Goal: Task Accomplishment & Management: Complete application form

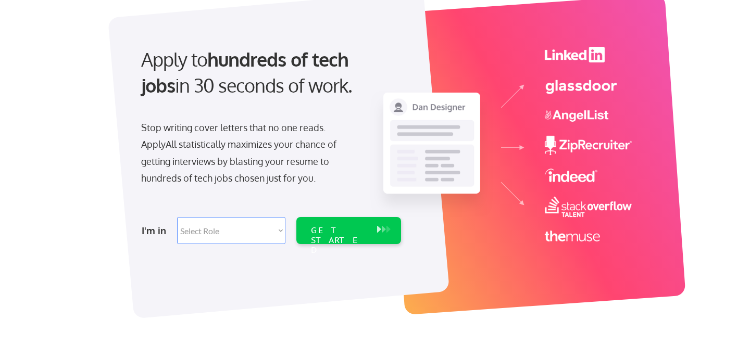
scroll to position [74, 0]
click at [196, 226] on select "Select Role Software Engineering Product Management Customer Success Sales UI/U…" at bounding box center [231, 230] width 108 height 27
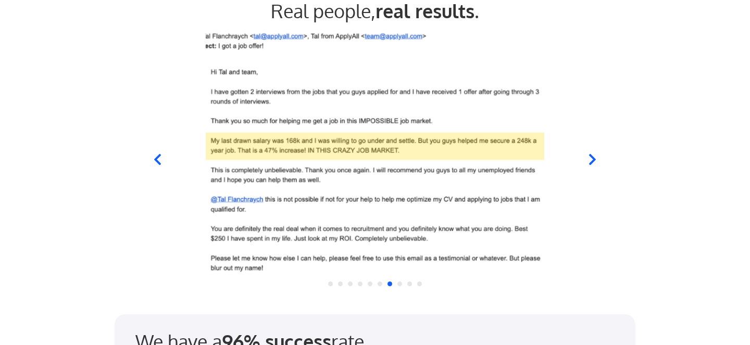
scroll to position [1020, 0]
click at [590, 157] on icon at bounding box center [592, 158] width 13 height 13
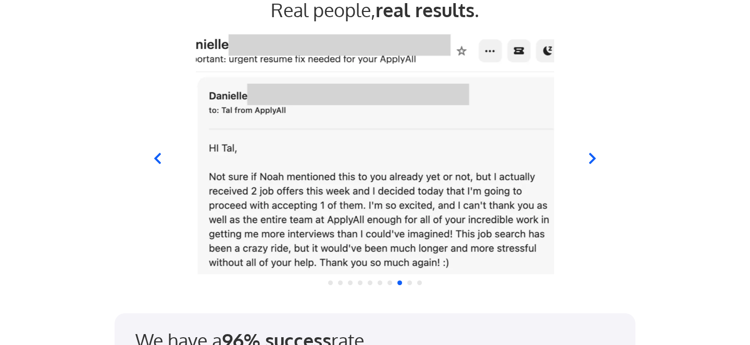
click at [590, 157] on icon at bounding box center [592, 158] width 13 height 13
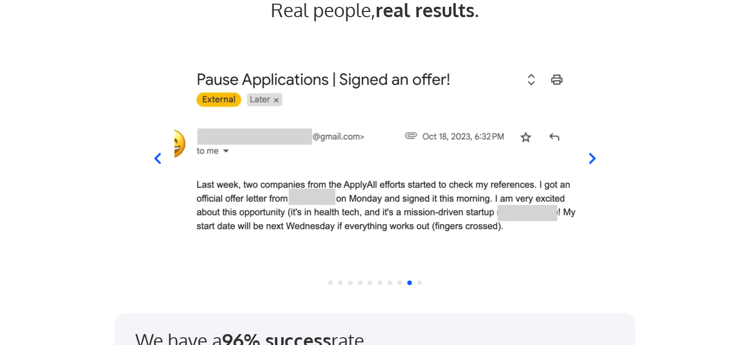
click at [590, 157] on icon at bounding box center [592, 158] width 13 height 13
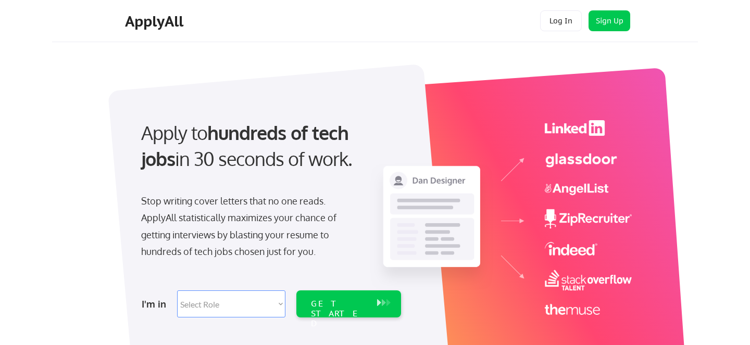
scroll to position [133, 0]
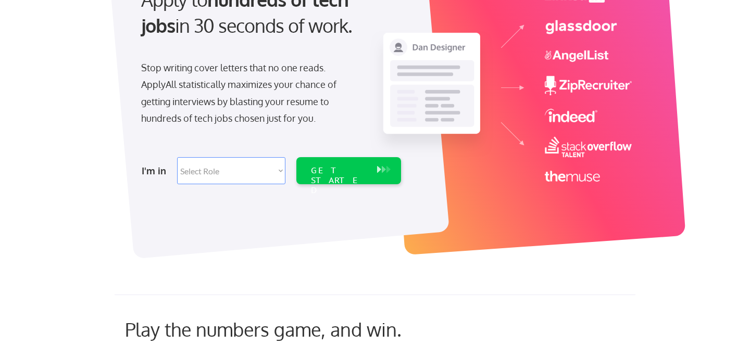
click at [257, 173] on select "Select Role Software Engineering Product Management Customer Success Sales UI/U…" at bounding box center [231, 170] width 108 height 27
select select ""tech_finance_biz_ops_cos""
click at [177, 157] on select "Select Role Software Engineering Product Management Customer Success Sales UI/U…" at bounding box center [231, 170] width 108 height 27
select select ""tech_finance_biz_ops_cos""
click at [333, 172] on div "GET STARTED" at bounding box center [339, 181] width 56 height 30
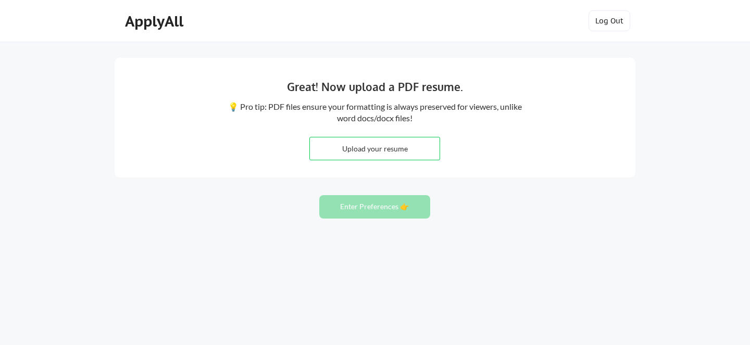
click at [345, 147] on input "file" at bounding box center [375, 148] width 130 height 22
type input "C:\fakepath\September-2025-OM Resume- Liam Gallagher.pdf"
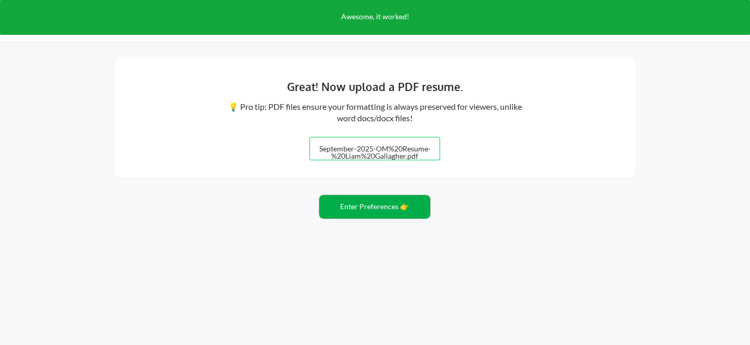
click at [339, 210] on button "Enter Preferences 👉" at bounding box center [374, 206] width 111 height 23
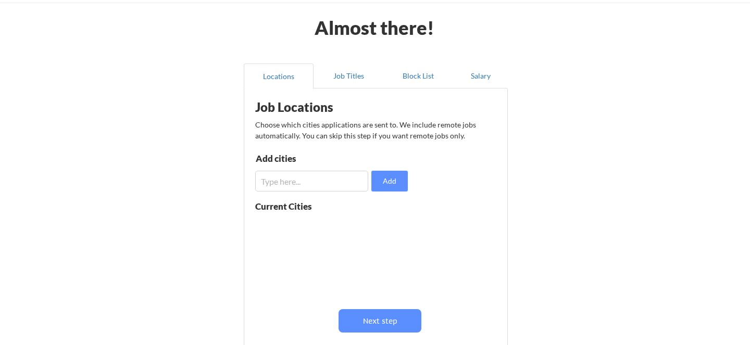
scroll to position [40, 0]
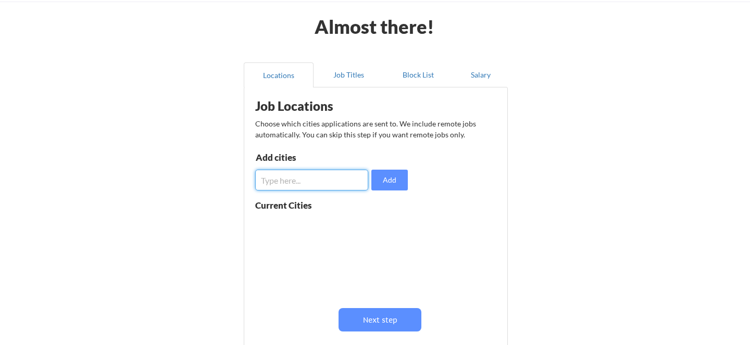
click at [303, 181] on input "input" at bounding box center [311, 180] width 113 height 21
type input "Mobile"
click at [385, 179] on button "Add" at bounding box center [389, 180] width 36 height 21
click at [377, 222] on button at bounding box center [376, 226] width 8 height 8
click at [309, 184] on input "input" at bounding box center [311, 180] width 113 height 21
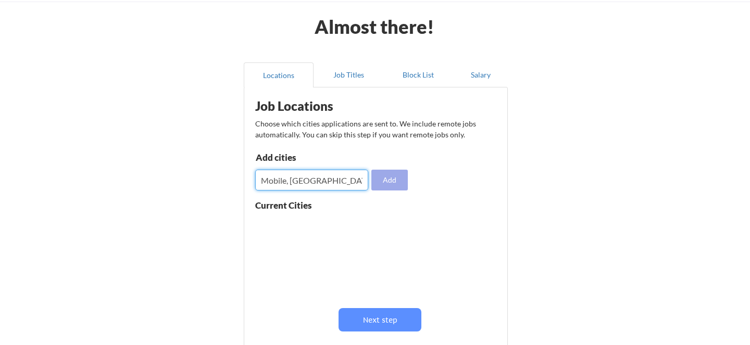
type input "Mobile, AL"
click at [391, 182] on button "Add" at bounding box center [389, 180] width 36 height 21
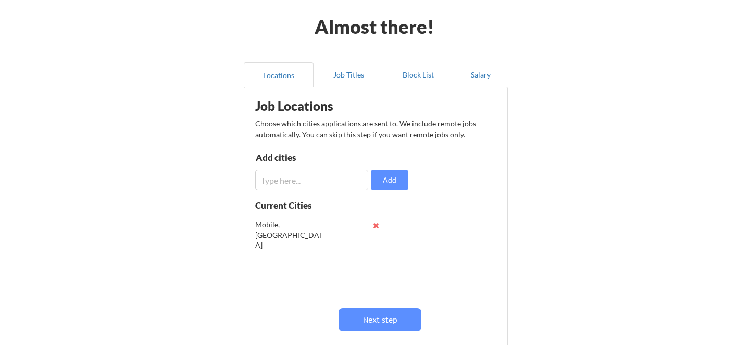
click at [314, 184] on input "input" at bounding box center [311, 180] width 113 height 21
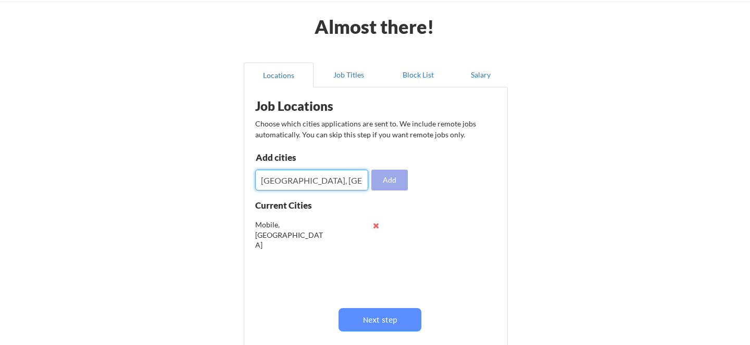
type input "Atlanta, GA"
click at [386, 180] on button "Add" at bounding box center [389, 180] width 36 height 21
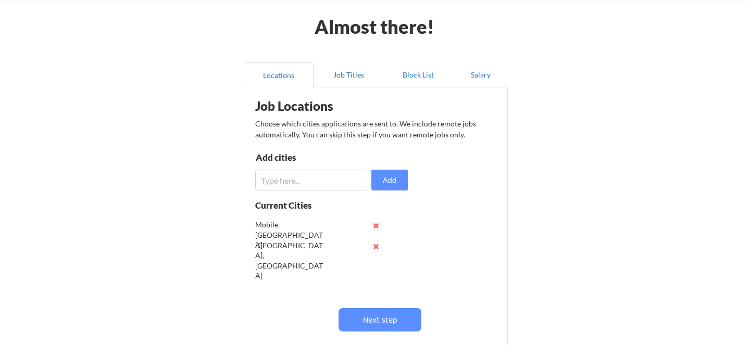
click at [315, 181] on input "input" at bounding box center [311, 180] width 113 height 21
type input "D"
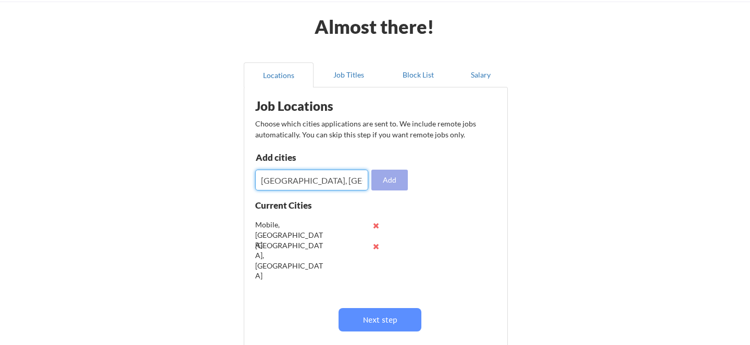
type input "[GEOGRAPHIC_DATA], [GEOGRAPHIC_DATA]"
click at [394, 179] on button "Add" at bounding box center [389, 180] width 36 height 21
click at [311, 182] on input "input" at bounding box center [311, 180] width 113 height 21
type input "M"
type input "[GEOGRAPHIC_DATA], [GEOGRAPHIC_DATA]"
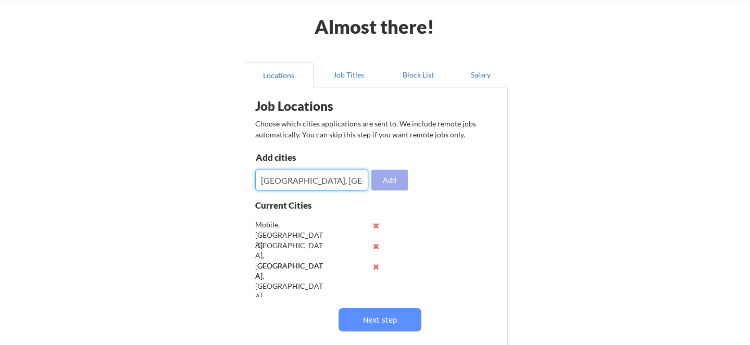
click at [396, 182] on button "Add" at bounding box center [389, 180] width 36 height 21
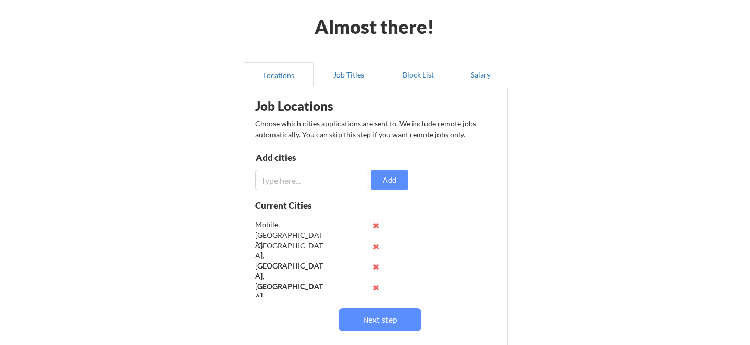
click at [307, 178] on input "input" at bounding box center [311, 180] width 113 height 21
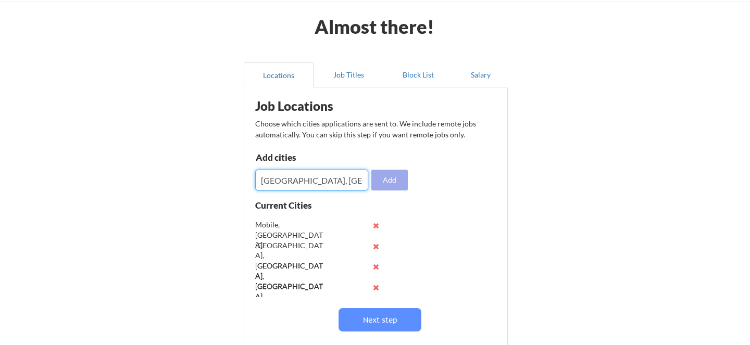
type input "[GEOGRAPHIC_DATA], [GEOGRAPHIC_DATA]"
click at [387, 179] on button "Add" at bounding box center [389, 180] width 36 height 21
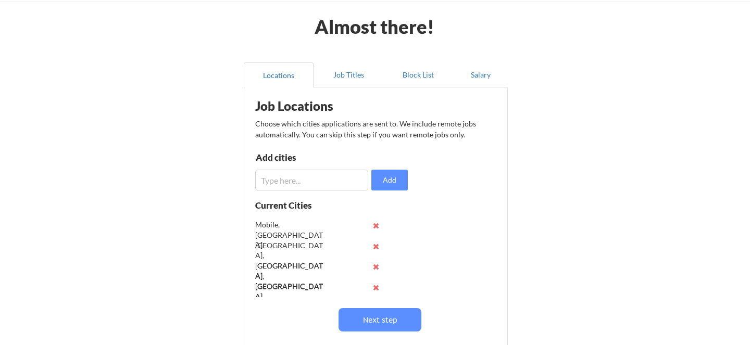
click at [322, 181] on input "input" at bounding box center [311, 180] width 113 height 21
type input "A"
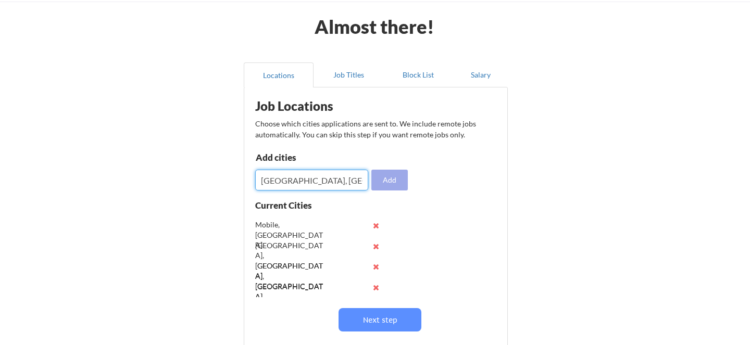
type input "[GEOGRAPHIC_DATA], [GEOGRAPHIC_DATA]"
click at [397, 177] on button "Add" at bounding box center [389, 180] width 36 height 21
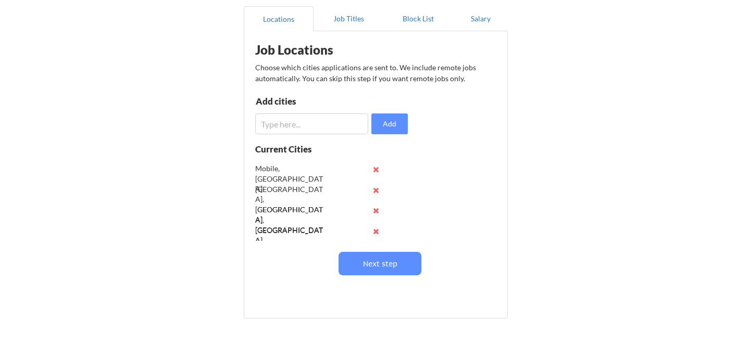
scroll to position [112, 0]
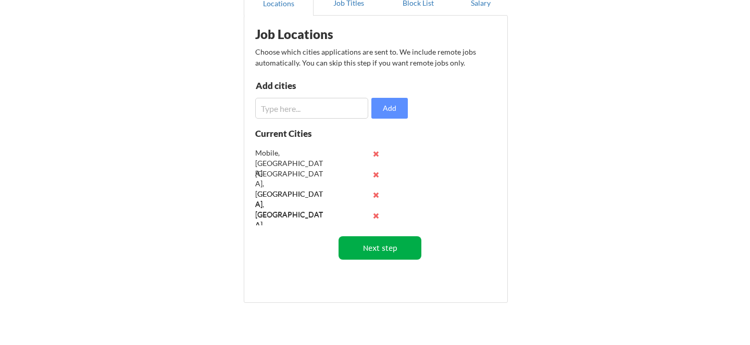
click at [364, 249] on button "Next step" at bounding box center [380, 247] width 83 height 23
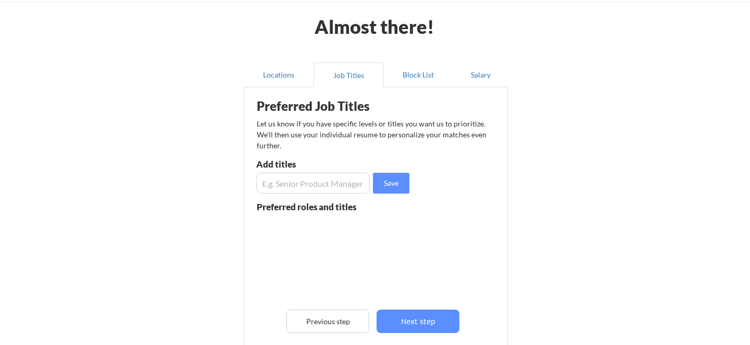
scroll to position [34, 0]
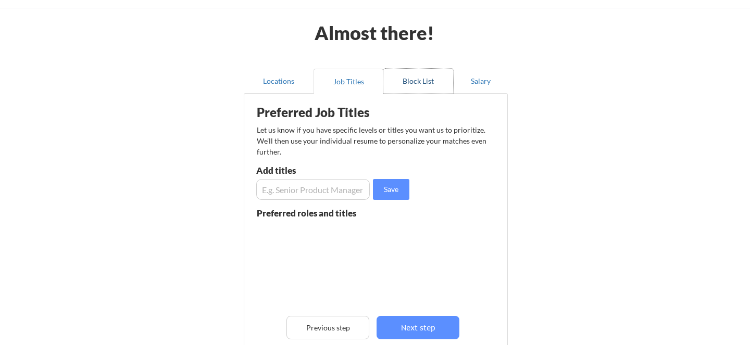
click at [418, 80] on button "Block List" at bounding box center [418, 81] width 70 height 25
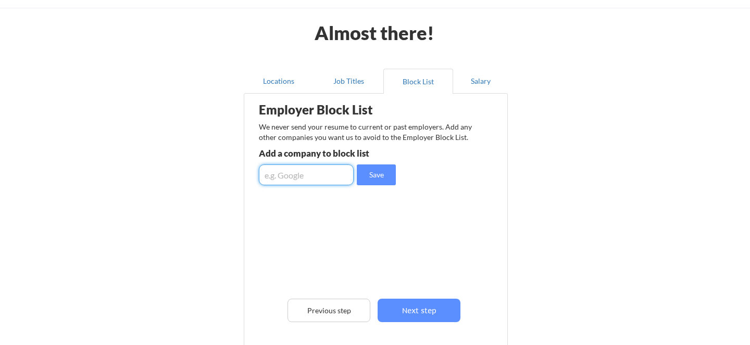
click at [295, 179] on input "input" at bounding box center [306, 175] width 95 height 21
type input "Aldi"
click at [378, 176] on button "Save" at bounding box center [376, 175] width 39 height 21
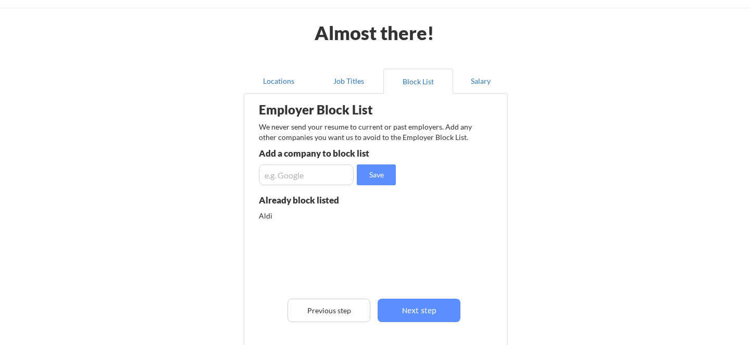
click at [324, 178] on input "input" at bounding box center [306, 175] width 95 height 21
type input "Target"
click at [374, 180] on button "Save" at bounding box center [376, 175] width 39 height 21
click at [310, 177] on input "input" at bounding box center [306, 175] width 95 height 21
click at [337, 173] on input "input" at bounding box center [306, 175] width 95 height 21
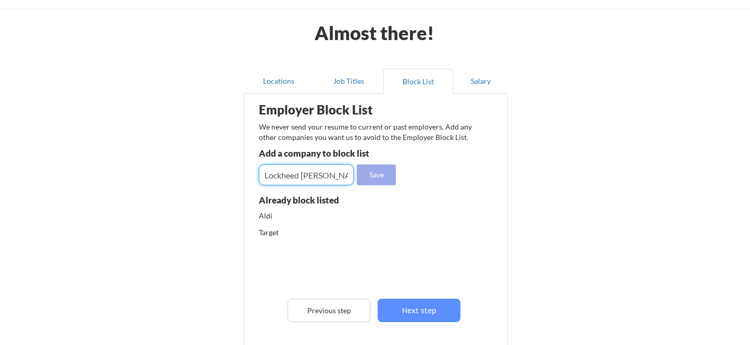
type input "Lockheed [PERSON_NAME]"
click at [382, 173] on button "Save" at bounding box center [376, 175] width 39 height 21
click at [319, 178] on input "input" at bounding box center [306, 175] width 95 height 21
click at [349, 74] on button "Job Titles" at bounding box center [349, 81] width 70 height 25
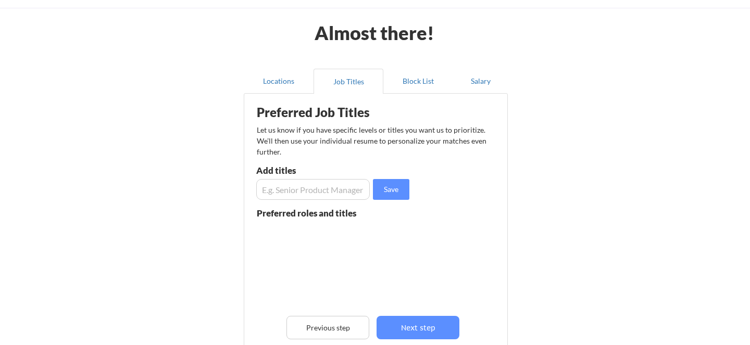
click at [284, 189] on input "input" at bounding box center [313, 189] width 114 height 21
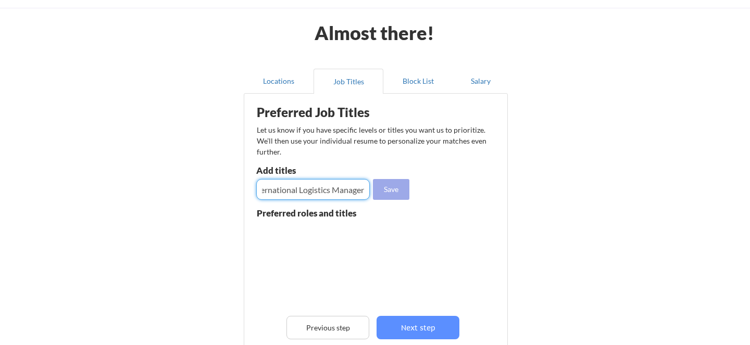
type input "International Logistics Manager"
click at [390, 191] on button "Save" at bounding box center [391, 189] width 36 height 21
click at [322, 192] on input "input" at bounding box center [313, 189] width 114 height 21
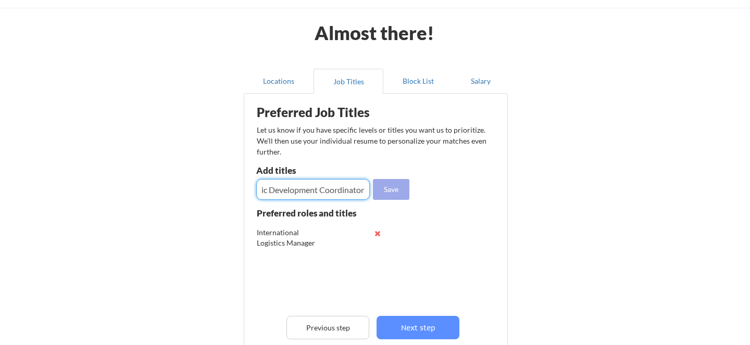
type input "Economic Development Coordinator"
click at [392, 187] on button "Save" at bounding box center [391, 189] width 36 height 21
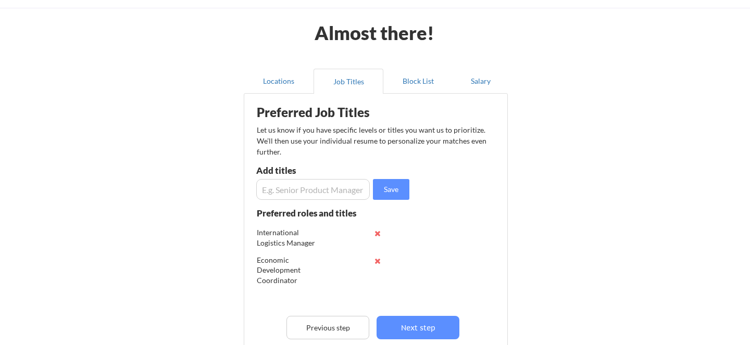
click at [318, 192] on input "input" at bounding box center [313, 189] width 114 height 21
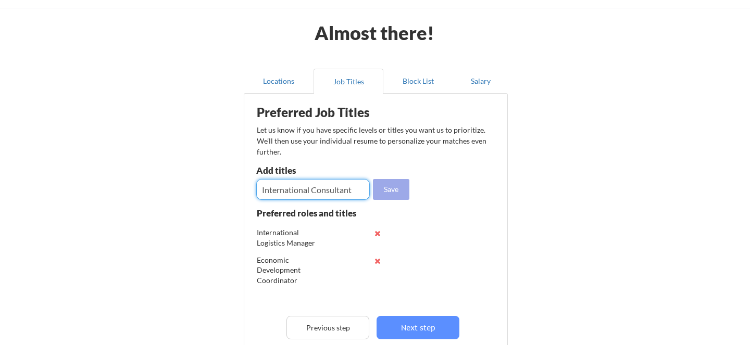
type input "International Consultant"
click at [390, 189] on button "Save" at bounding box center [391, 189] width 36 height 21
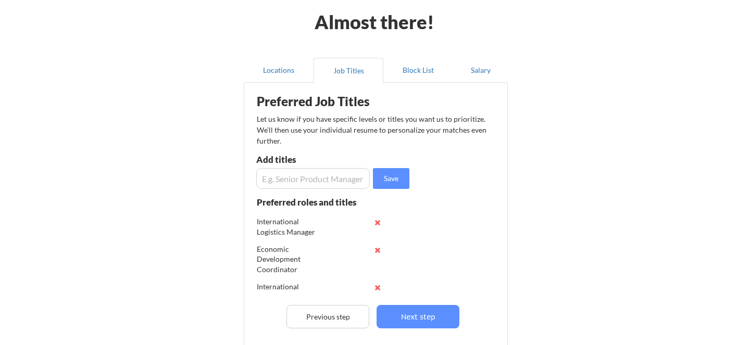
scroll to position [74, 0]
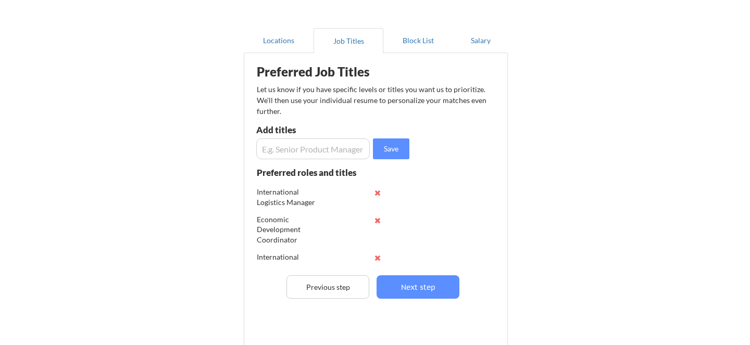
click at [317, 149] on input "input" at bounding box center [313, 149] width 114 height 21
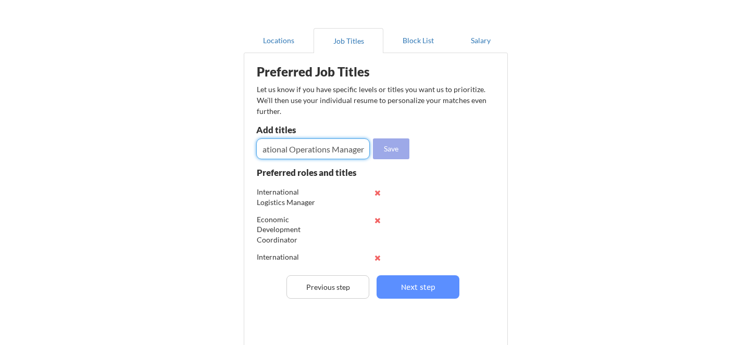
type input "International Operations Manager"
click at [383, 150] on button "Save" at bounding box center [391, 149] width 36 height 21
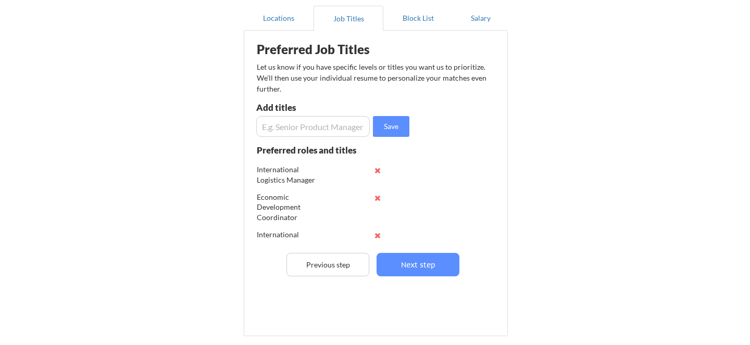
scroll to position [101, 0]
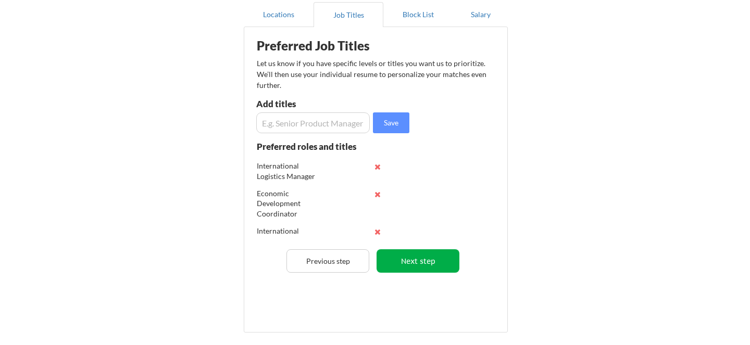
click at [438, 259] on button "Next step" at bounding box center [418, 260] width 83 height 23
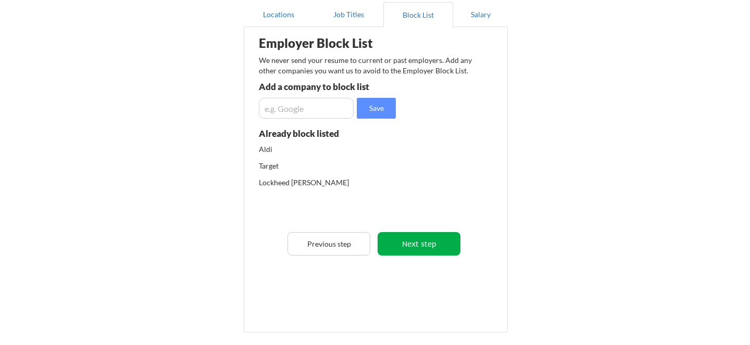
click at [421, 248] on button "Next step" at bounding box center [419, 243] width 83 height 23
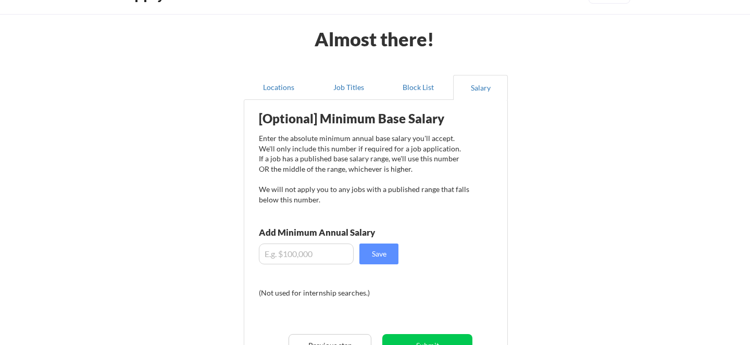
scroll to position [44, 0]
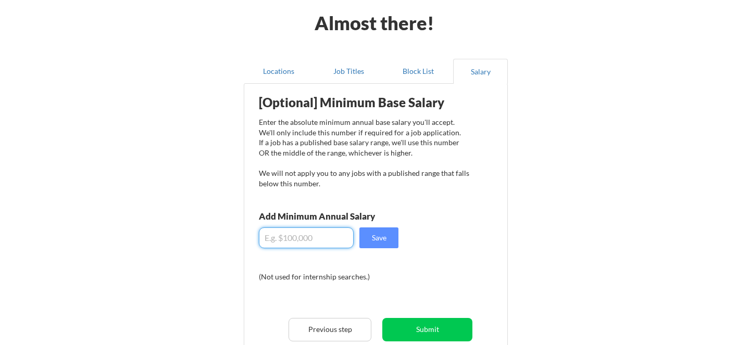
click at [283, 236] on input "input" at bounding box center [306, 238] width 95 height 21
type input "$60,000"
click at [371, 239] on button "Save" at bounding box center [378, 238] width 39 height 21
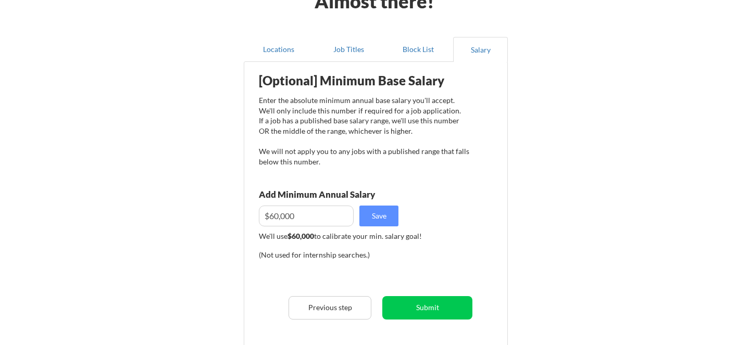
scroll to position [67, 0]
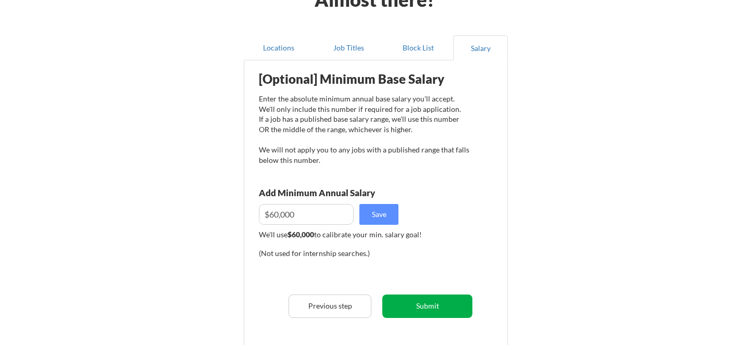
click at [422, 305] on button "Submit" at bounding box center [427, 306] width 90 height 23
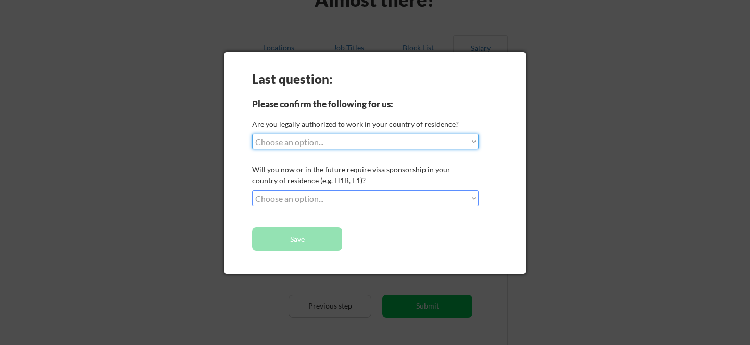
click at [278, 142] on select "Choose an option... Yes, I am a US Citizen Yes, I am a Canadian Citizen Yes, I …" at bounding box center [365, 142] width 227 height 16
select select ""yes__i_am_a_us_citizen""
click at [252, 134] on select "Choose an option... Yes, I am a US Citizen Yes, I am a Canadian Citizen Yes, I …" at bounding box center [365, 142] width 227 height 16
click at [291, 195] on select "Choose an option... No, I will not need sponsorship Yes, I will need sponsorship" at bounding box center [365, 199] width 227 height 16
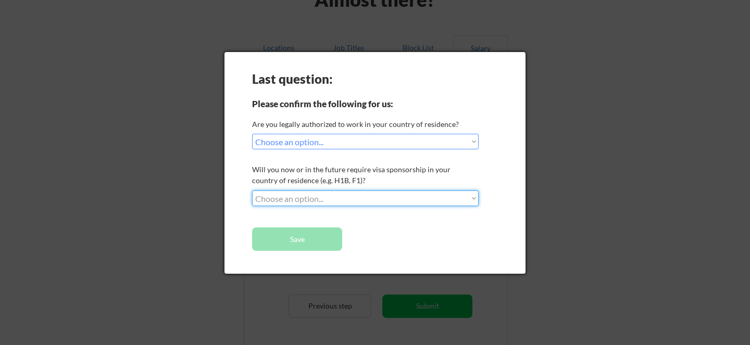
select select ""no__i_will_not_need_sponsorship""
click at [252, 191] on select "Choose an option... No, I will not need sponsorship Yes, I will need sponsorship" at bounding box center [365, 199] width 227 height 16
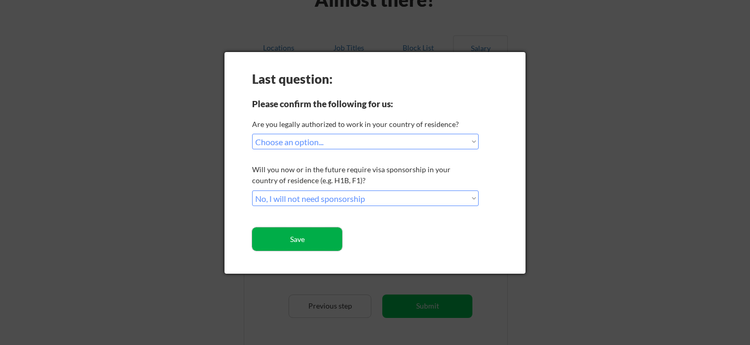
click at [295, 235] on button "Save" at bounding box center [297, 239] width 90 height 23
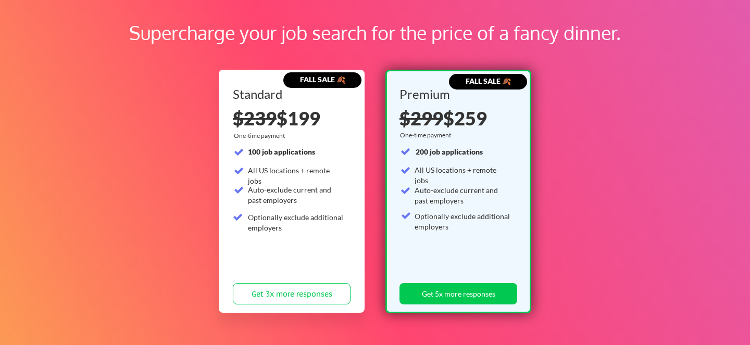
scroll to position [52, 0]
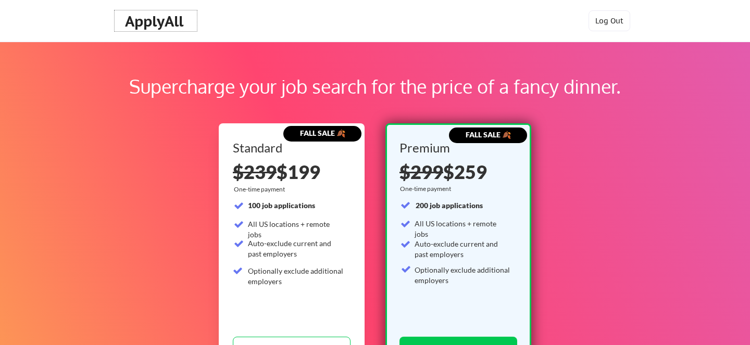
click at [139, 26] on div "ApplyAll" at bounding box center [155, 21] width 61 height 18
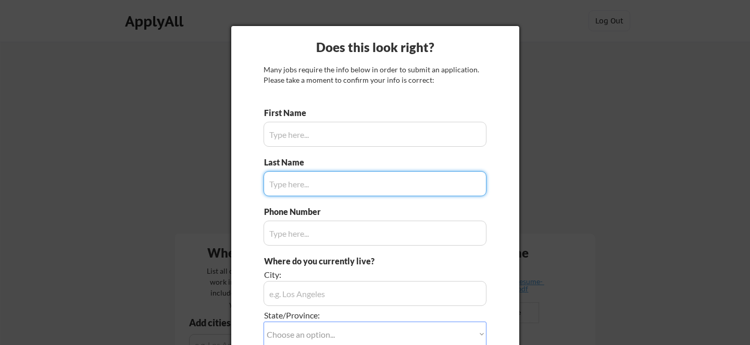
scroll to position [67, 0]
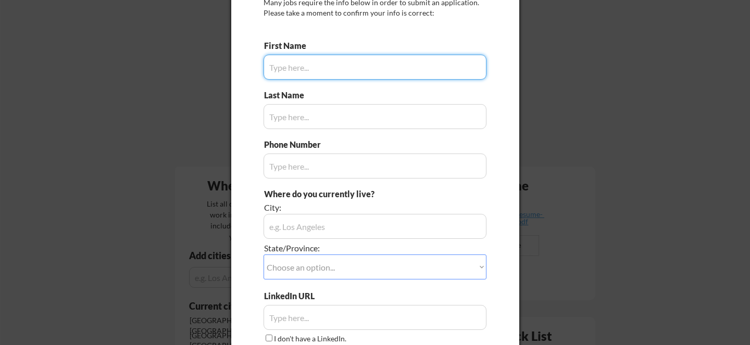
click at [309, 61] on input "input" at bounding box center [375, 67] width 223 height 25
type input "[PERSON_NAME]"
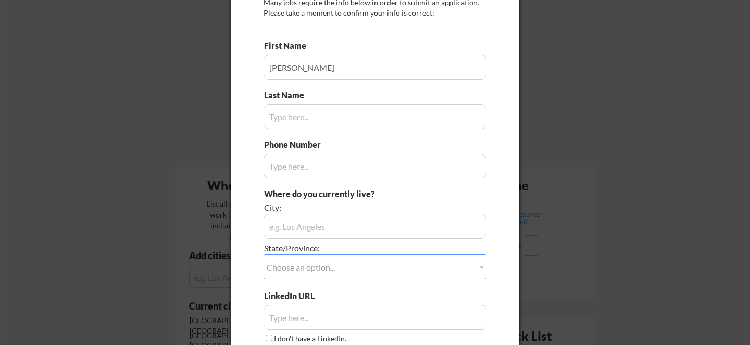
click at [250, 62] on div "Does this look right? Many jobs require the info below in order to submit an ap…" at bounding box center [375, 179] width 288 height 440
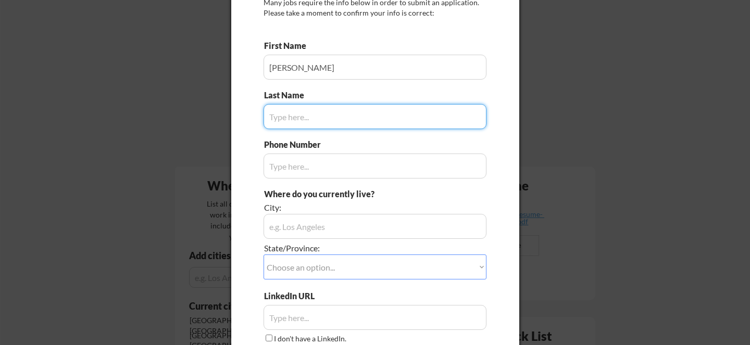
click at [298, 121] on input "input" at bounding box center [375, 116] width 223 height 25
type input "[PERSON_NAME]"
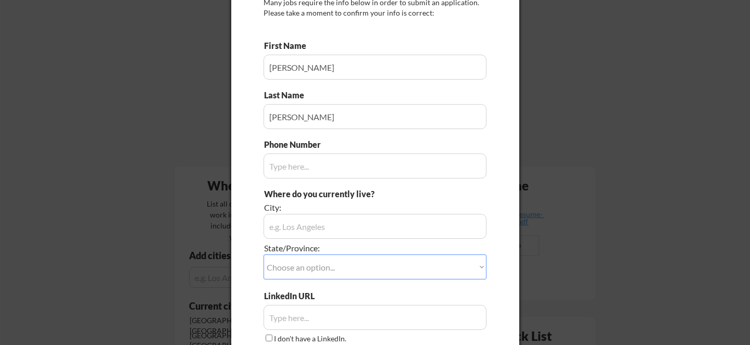
click at [246, 124] on div "Does this look right? Many jobs require the info below in order to submit an ap…" at bounding box center [375, 179] width 288 height 440
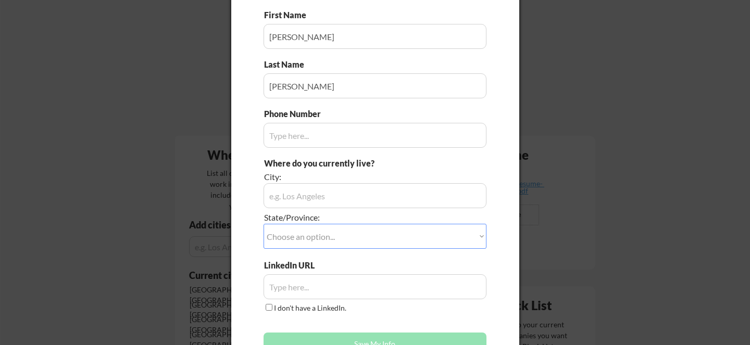
scroll to position [108, 0]
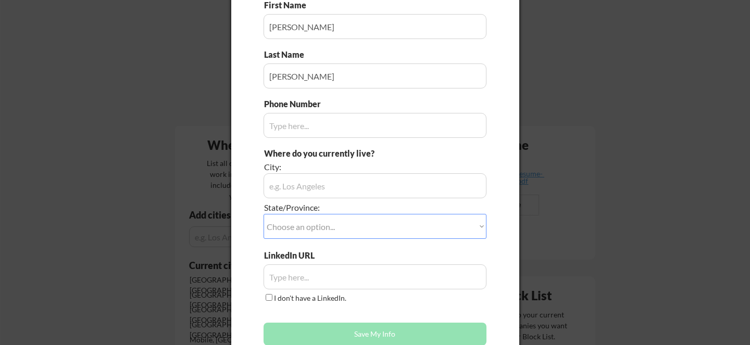
click at [285, 131] on input "input" at bounding box center [375, 125] width 223 height 25
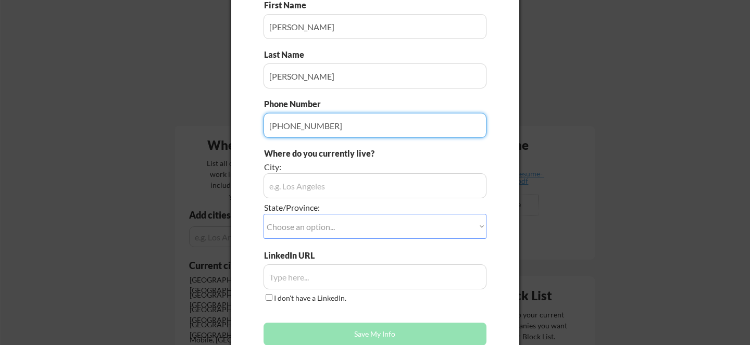
type input "[PHONE_NUMBER]"
click at [290, 187] on input "input" at bounding box center [375, 185] width 223 height 25
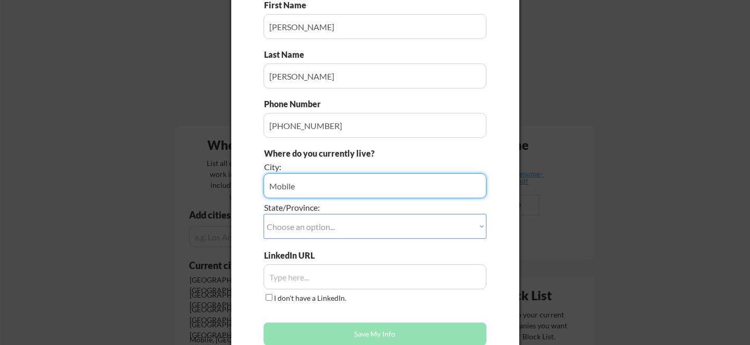
type input "Mobile"
click at [293, 228] on select "Choose an option... Other/Not Applicable [US_STATE] [US_STATE] [GEOGRAPHIC_DATA…" at bounding box center [375, 226] width 223 height 25
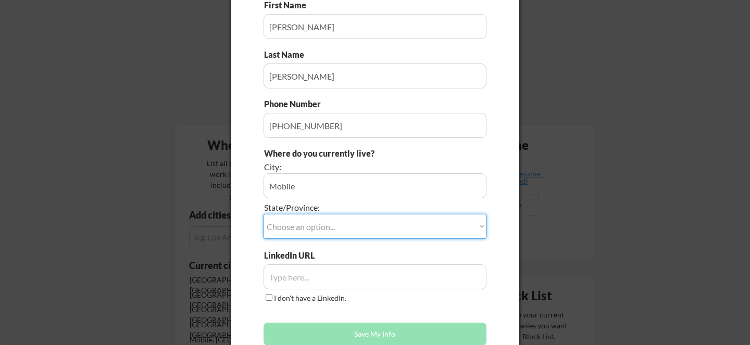
select select ""[US_STATE]""
click at [264, 214] on select "Choose an option... Other/Not Applicable [US_STATE] [US_STATE] [GEOGRAPHIC_DATA…" at bounding box center [375, 226] width 223 height 25
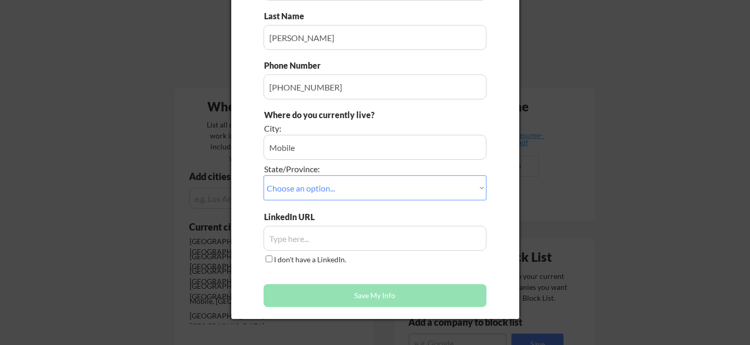
scroll to position [152, 0]
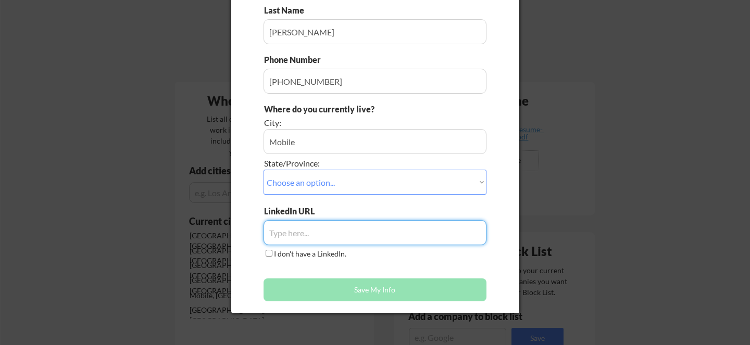
click at [283, 231] on input "input" at bounding box center [375, 232] width 223 height 25
paste input "[DOMAIN_NAME][URL]"
type input "[DOMAIN_NAME][URL]"
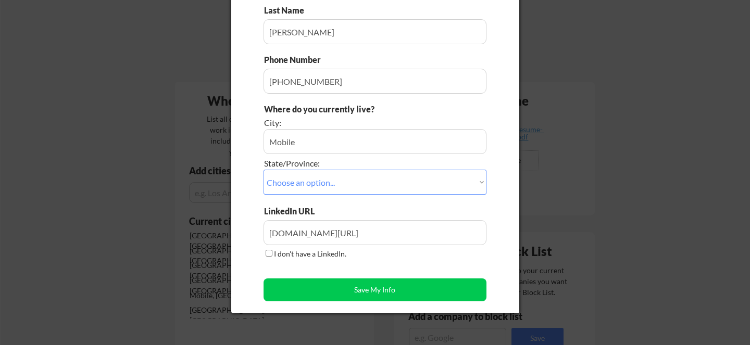
click at [361, 265] on div "First Name Last Name Phone Number Where do you currently live? City: State/Prov…" at bounding box center [375, 131] width 223 height 352
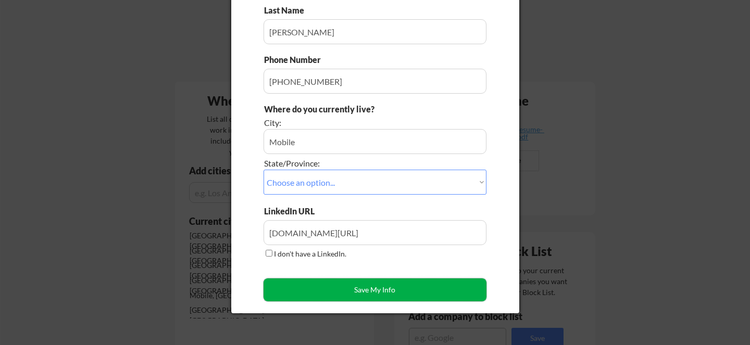
click at [351, 288] on button "Save My Info" at bounding box center [375, 290] width 223 height 23
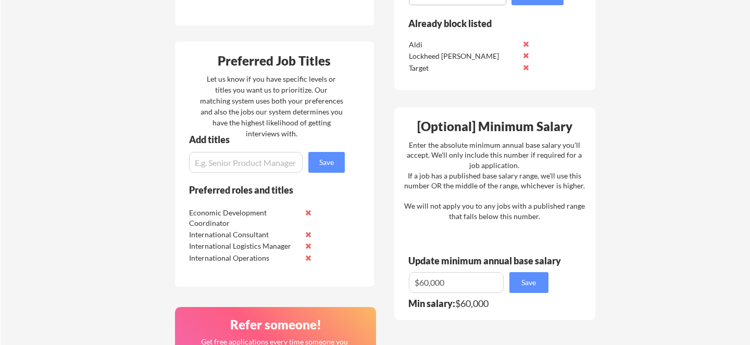
scroll to position [501, 0]
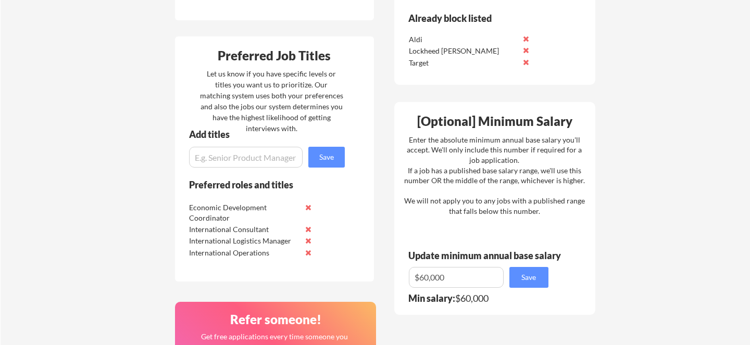
click at [308, 208] on button at bounding box center [309, 208] width 8 height 8
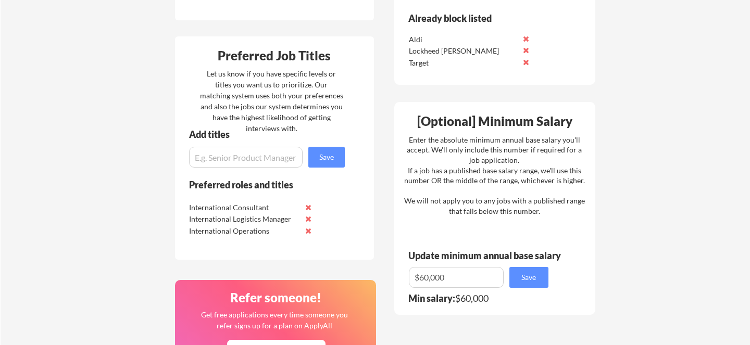
click at [308, 208] on button at bounding box center [309, 208] width 8 height 8
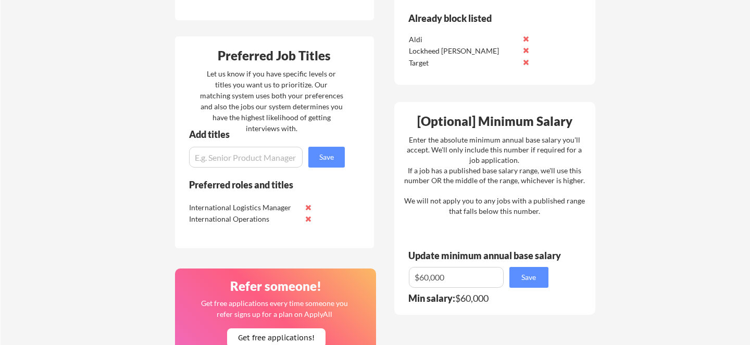
click at [308, 208] on button at bounding box center [309, 208] width 8 height 8
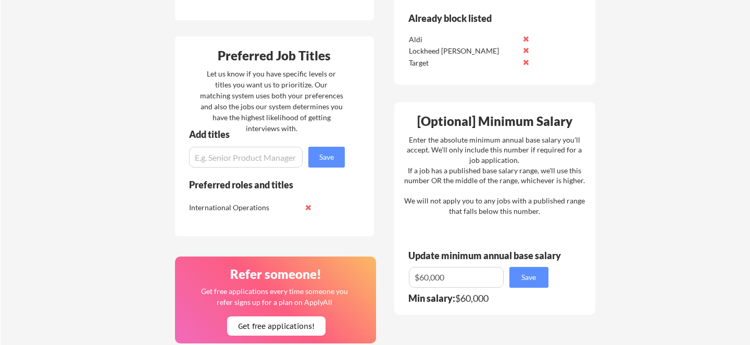
click at [308, 208] on button at bounding box center [309, 208] width 8 height 8
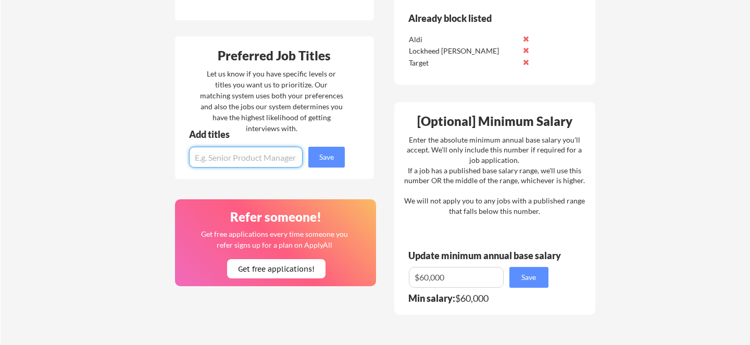
click at [244, 158] on input "input" at bounding box center [246, 157] width 114 height 21
type input "Operations Intern"
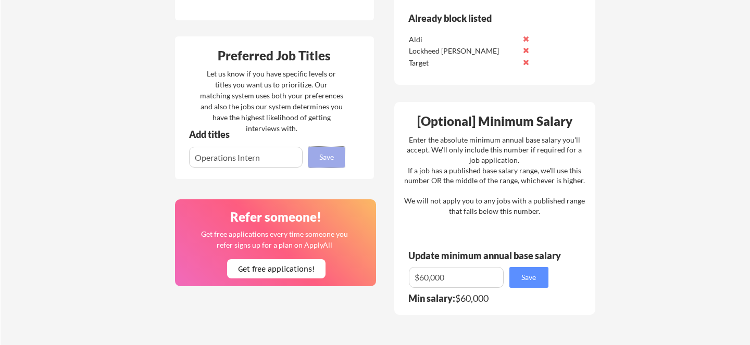
click at [332, 160] on button "Save" at bounding box center [326, 157] width 36 height 21
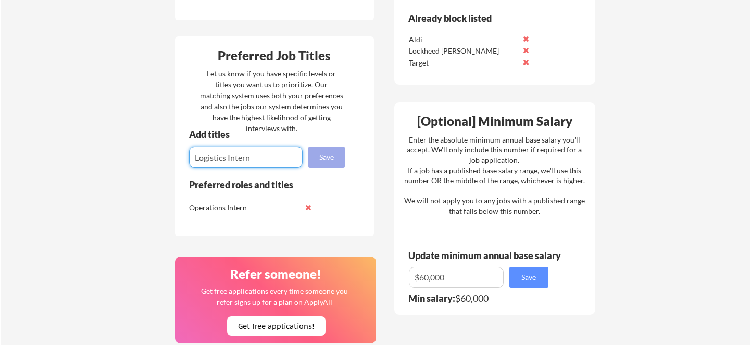
type input "Logistics Intern"
click at [325, 160] on button "Save" at bounding box center [326, 157] width 36 height 21
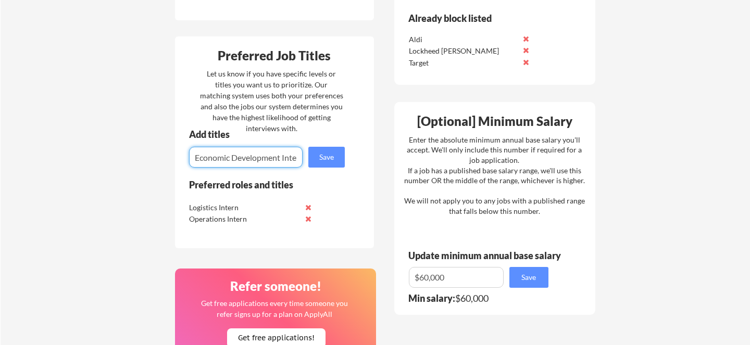
scroll to position [0, 8]
type input "Economic Development Intern"
click at [331, 162] on button "Save" at bounding box center [326, 157] width 36 height 21
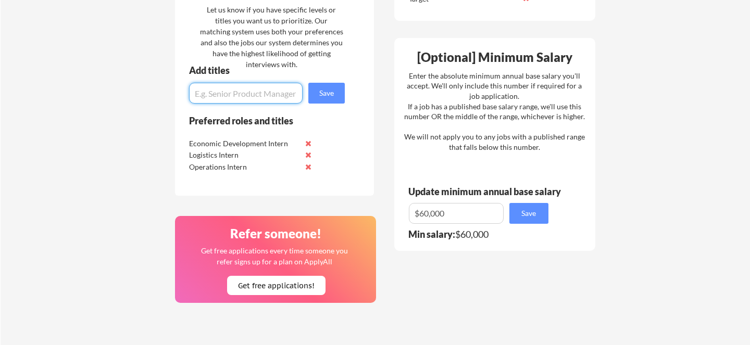
scroll to position [565, 0]
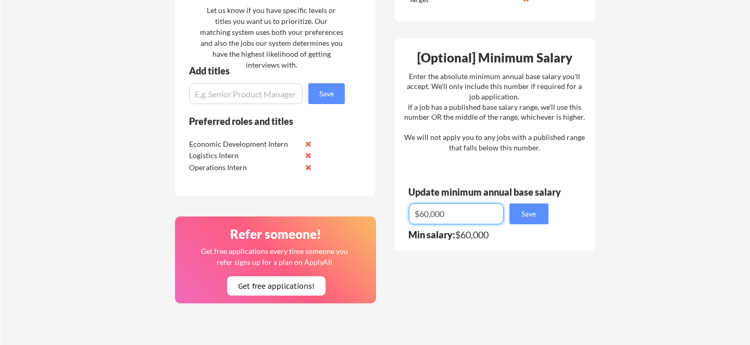
drag, startPoint x: 457, startPoint y: 214, endPoint x: 347, endPoint y: 214, distance: 110.4
click at [347, 214] on div "Where should we look? List all cities where you would be able to work in-person…" at bounding box center [385, 76] width 438 height 833
type input "$0"
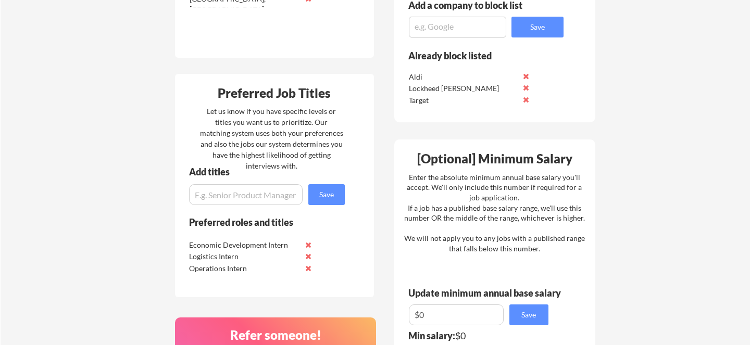
scroll to position [463, 0]
click at [229, 198] on input "input" at bounding box center [246, 195] width 114 height 21
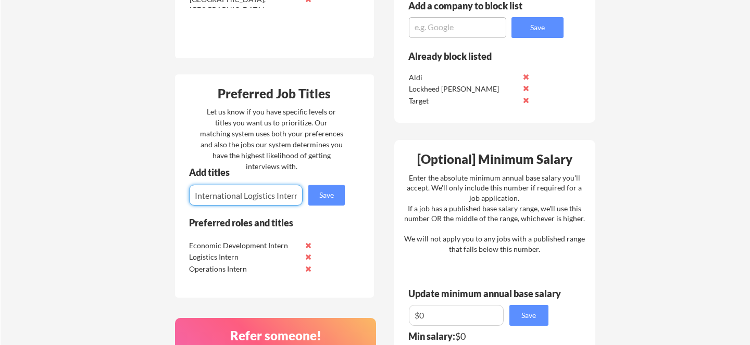
scroll to position [0, 3]
type input "International Logistics Intern"
click at [324, 194] on button "Save" at bounding box center [326, 195] width 36 height 21
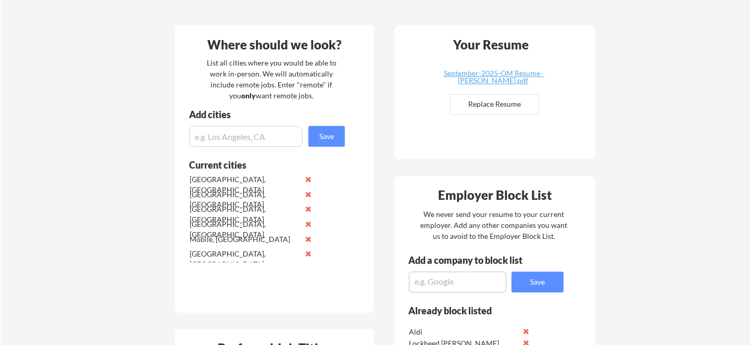
scroll to position [208, 0]
click at [241, 138] on input "input" at bounding box center [246, 137] width 114 height 21
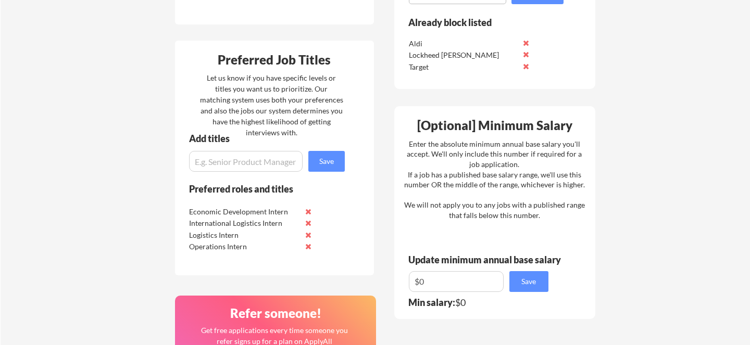
scroll to position [531, 0]
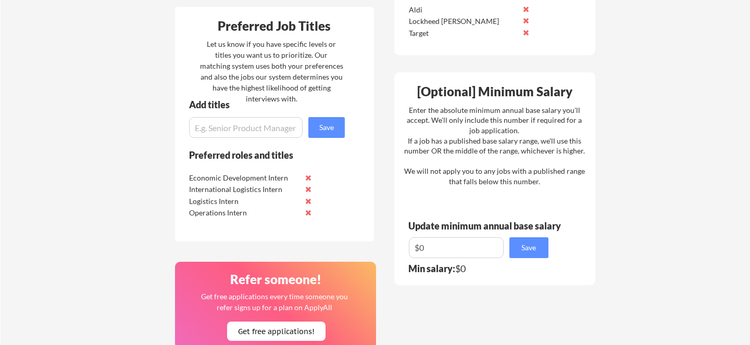
click at [233, 128] on input "input" at bounding box center [246, 127] width 114 height 21
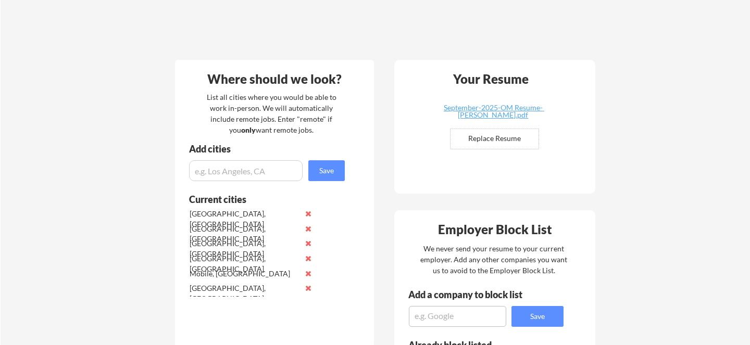
scroll to position [0, 0]
